Goal: Task Accomplishment & Management: Complete application form

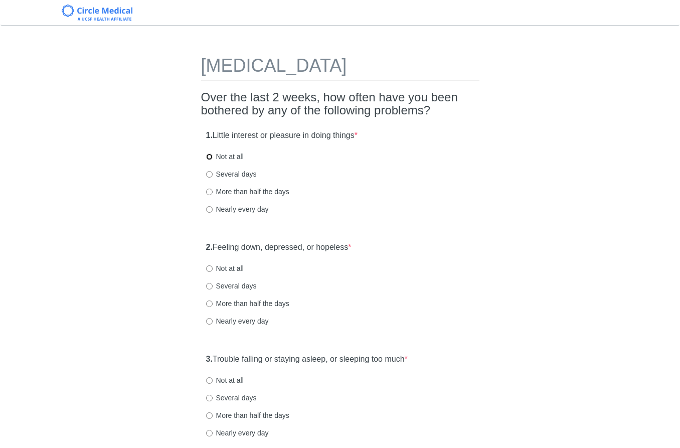
click at [209, 156] on input "Not at all" at bounding box center [209, 156] width 7 height 7
radio input "true"
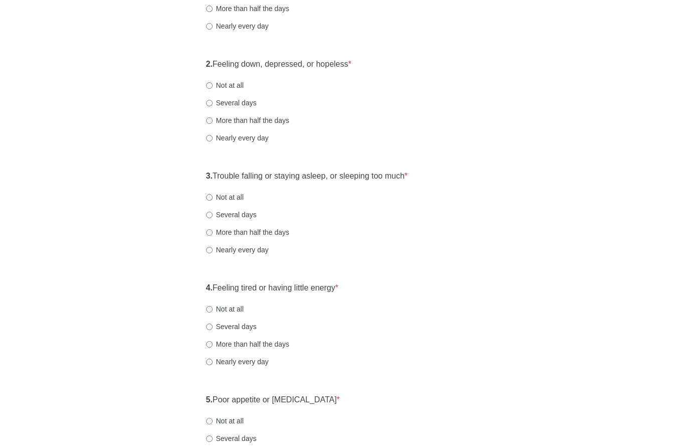
scroll to position [200, 0]
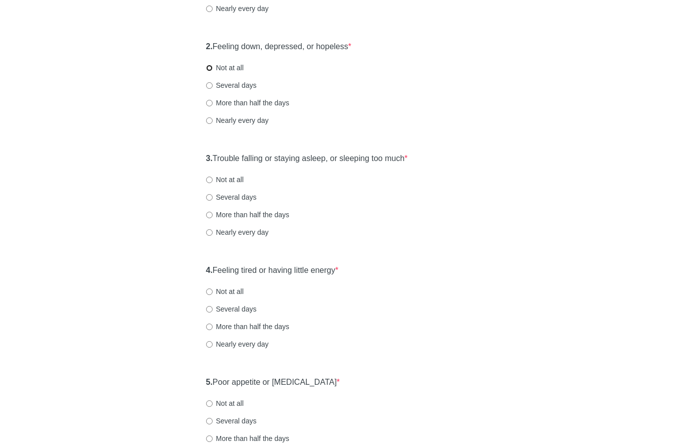
click at [210, 68] on input "Not at all" at bounding box center [209, 68] width 7 height 7
radio input "true"
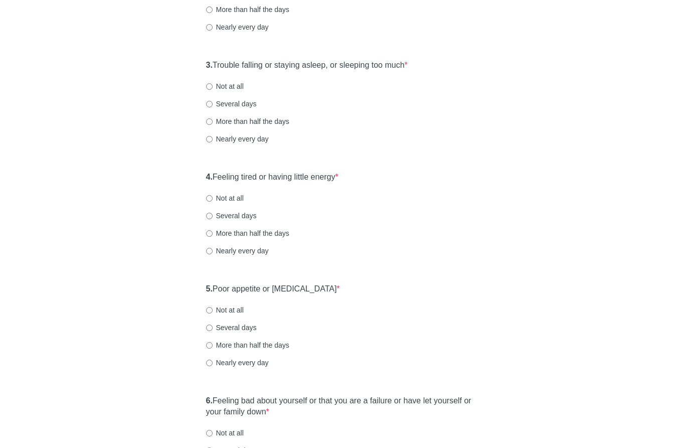
scroll to position [301, 0]
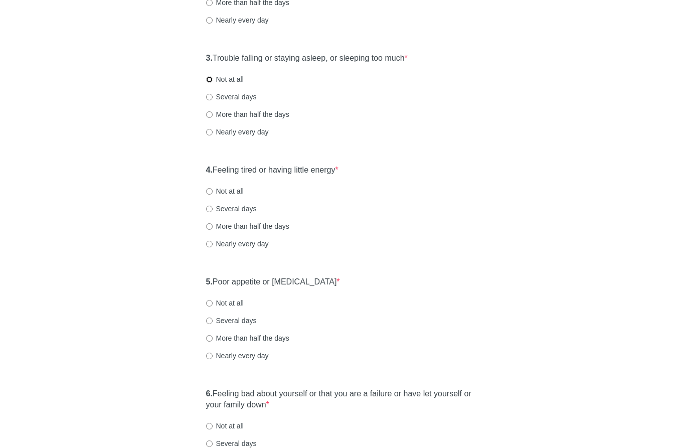
click at [209, 79] on input "Not at all" at bounding box center [209, 79] width 7 height 7
radio input "true"
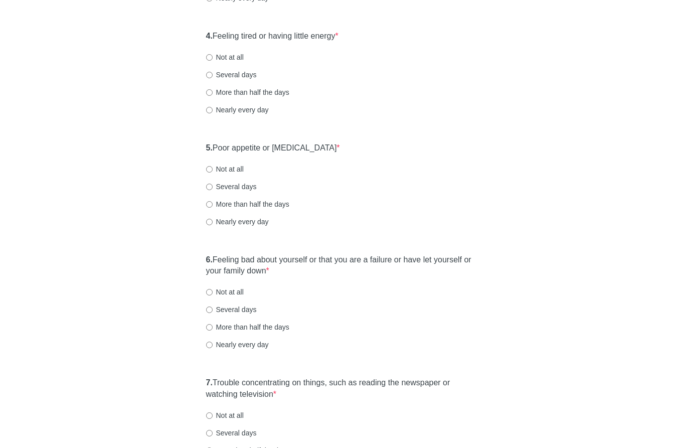
scroll to position [451, 0]
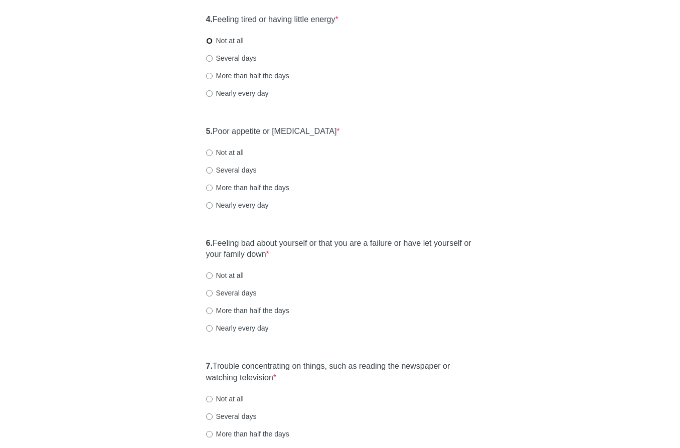
click at [209, 41] on input "Not at all" at bounding box center [209, 41] width 7 height 7
radio input "true"
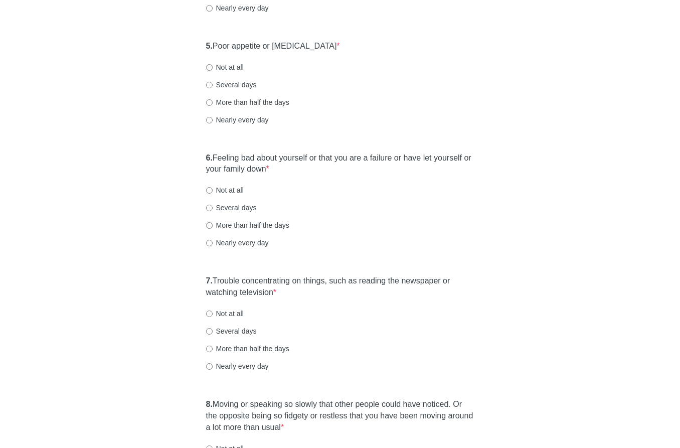
scroll to position [551, 0]
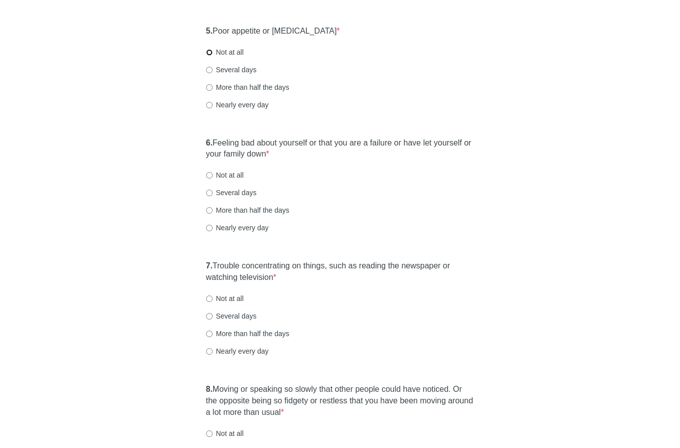
drag, startPoint x: 210, startPoint y: 52, endPoint x: 175, endPoint y: 93, distance: 54.1
click at [210, 53] on input "Not at all" at bounding box center [209, 52] width 7 height 7
radio input "true"
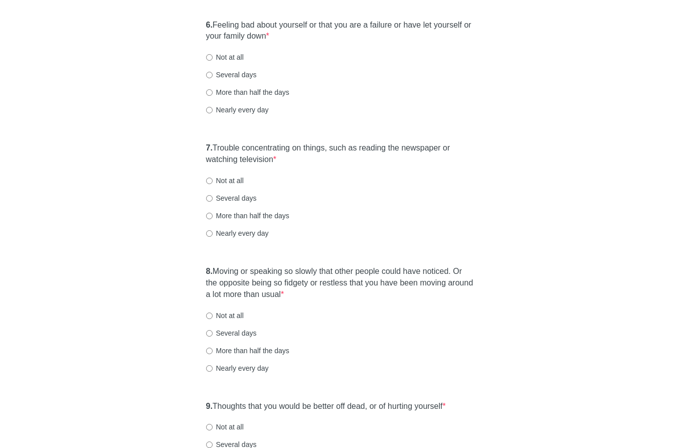
scroll to position [652, 0]
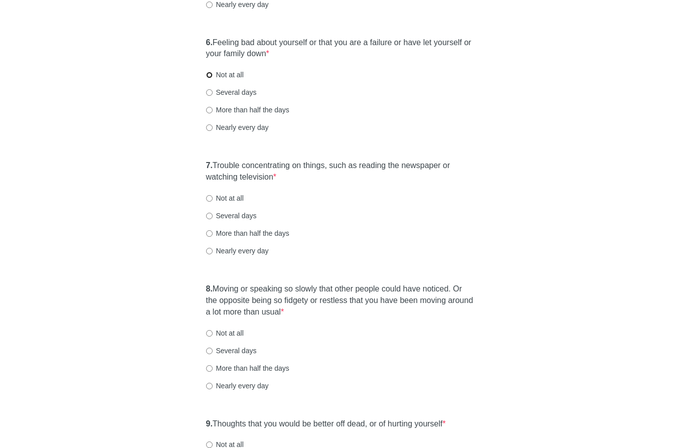
click at [209, 74] on input "Not at all" at bounding box center [209, 75] width 7 height 7
radio input "true"
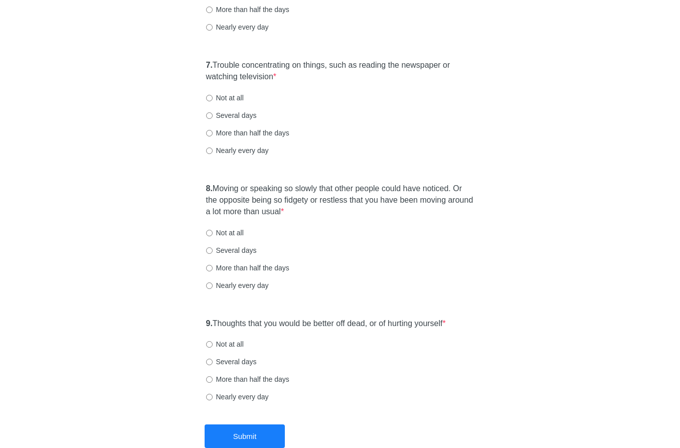
scroll to position [802, 0]
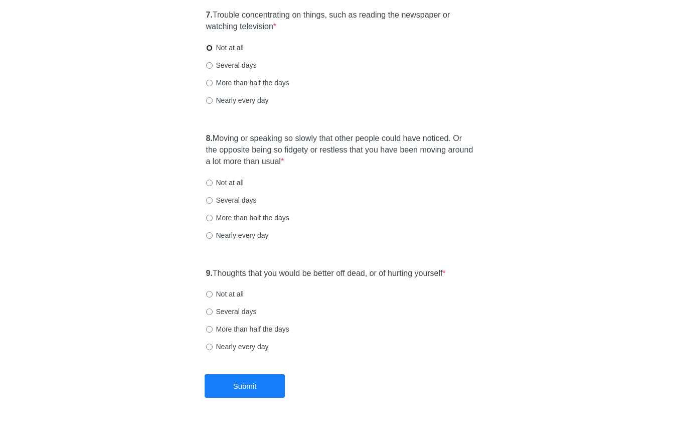
click at [208, 47] on input "Not at all" at bounding box center [209, 48] width 7 height 7
radio input "true"
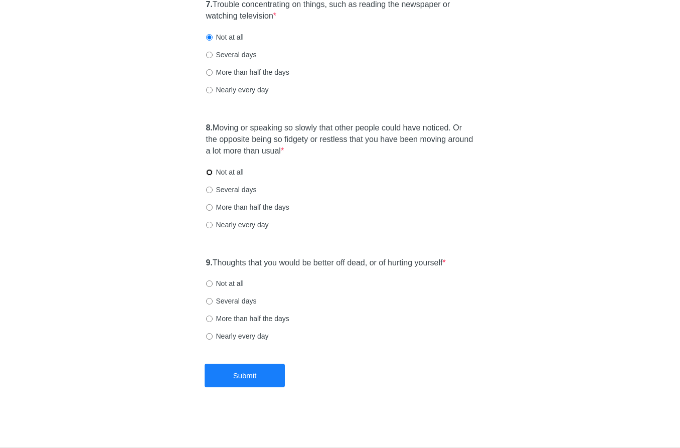
click at [209, 172] on input "Not at all" at bounding box center [209, 172] width 7 height 7
radio input "true"
click at [208, 283] on input "Not at all" at bounding box center [209, 283] width 7 height 7
radio input "true"
click at [228, 373] on button "Submit" at bounding box center [245, 375] width 80 height 24
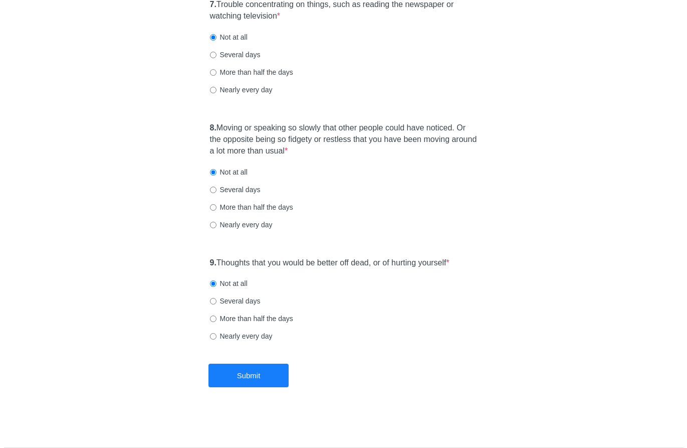
scroll to position [0, 0]
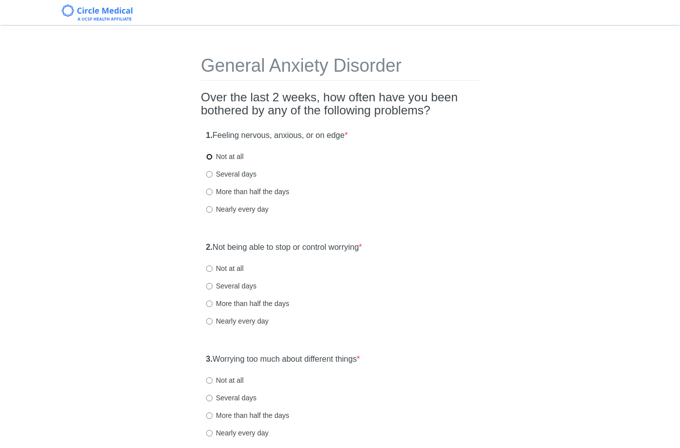
click at [208, 157] on input "Not at all" at bounding box center [209, 156] width 7 height 7
radio input "true"
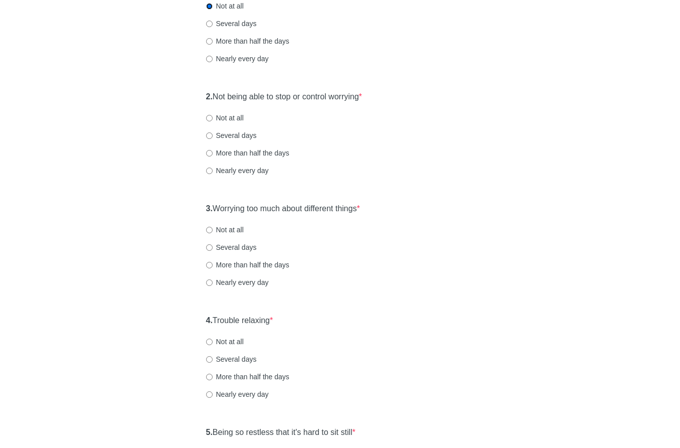
scroll to position [200, 0]
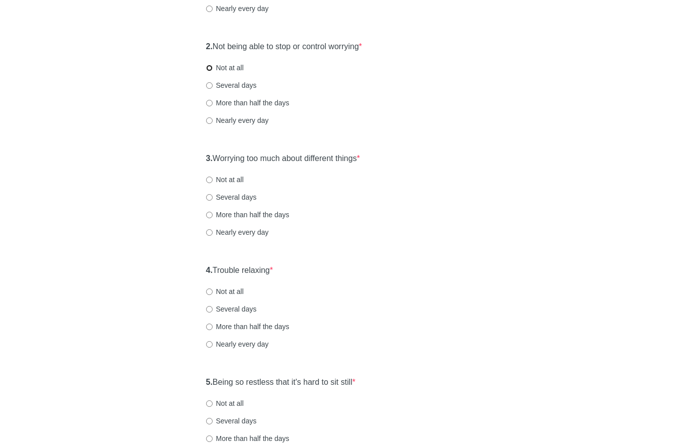
click at [209, 67] on input "Not at all" at bounding box center [209, 68] width 7 height 7
radio input "true"
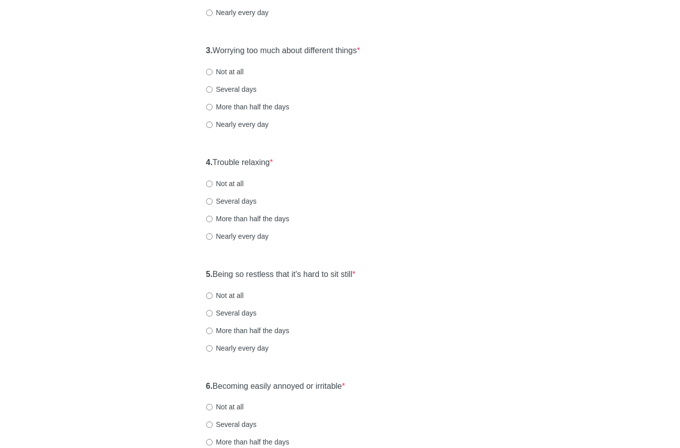
scroll to position [351, 0]
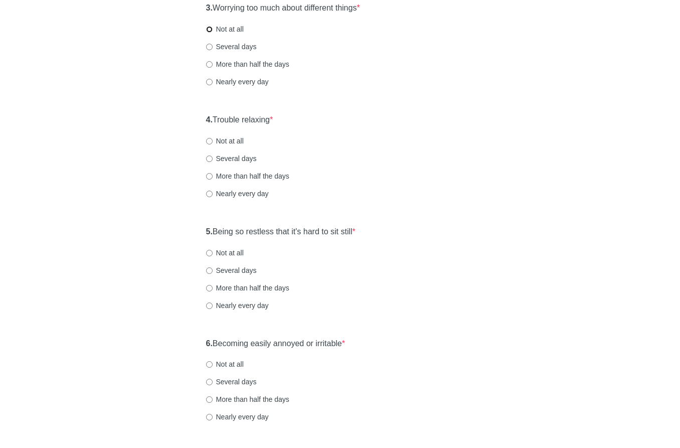
click at [209, 28] on input "Not at all" at bounding box center [209, 29] width 7 height 7
radio input "true"
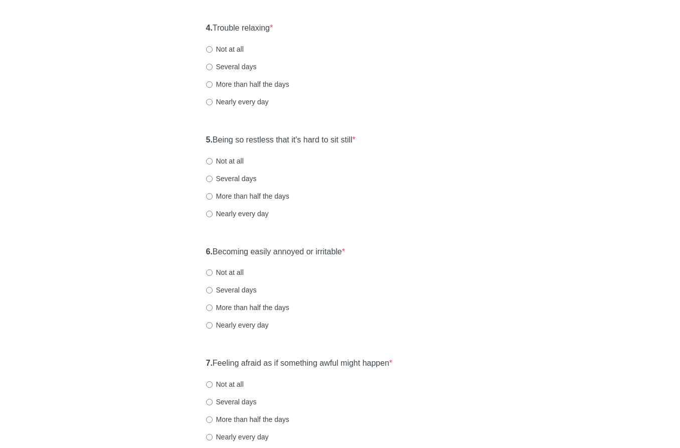
scroll to position [451, 0]
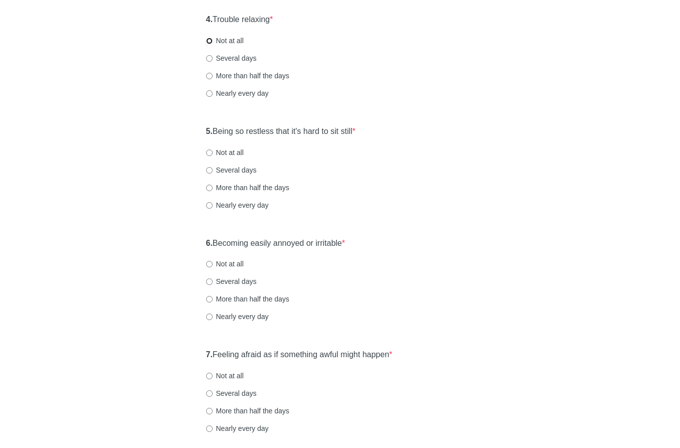
click at [209, 41] on input "Not at all" at bounding box center [209, 41] width 7 height 7
radio input "true"
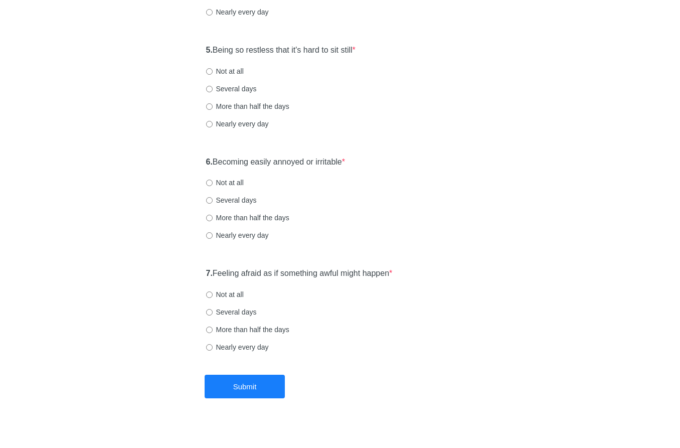
scroll to position [543, 0]
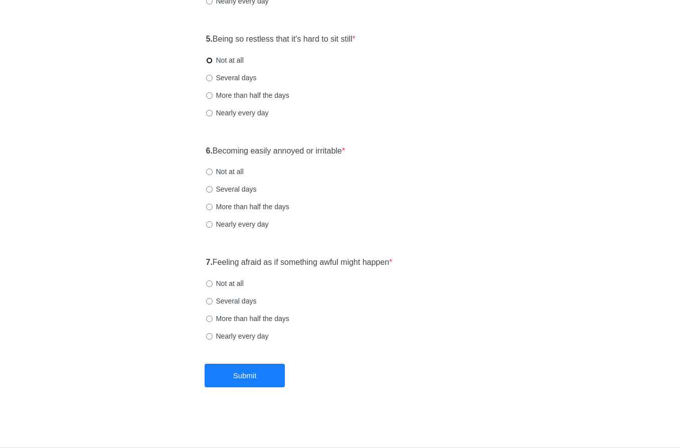
click at [208, 59] on input "Not at all" at bounding box center [209, 60] width 7 height 7
radio input "true"
click at [209, 171] on input "Not at all" at bounding box center [209, 171] width 7 height 7
radio input "true"
click at [208, 283] on input "Not at all" at bounding box center [209, 283] width 7 height 7
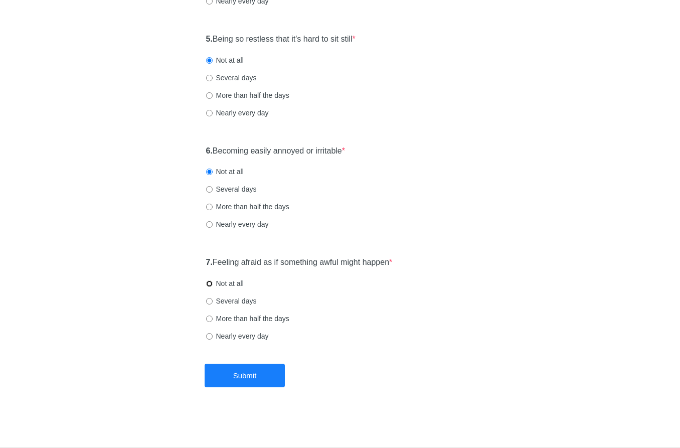
radio input "true"
click at [243, 378] on button "Submit" at bounding box center [245, 375] width 80 height 24
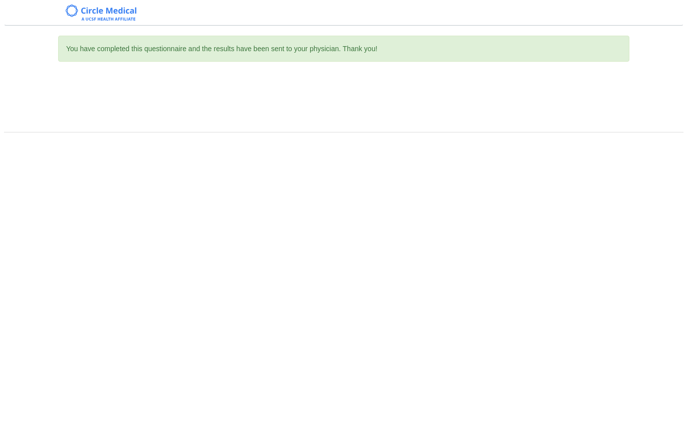
scroll to position [0, 0]
